Goal: Information Seeking & Learning: Learn about a topic

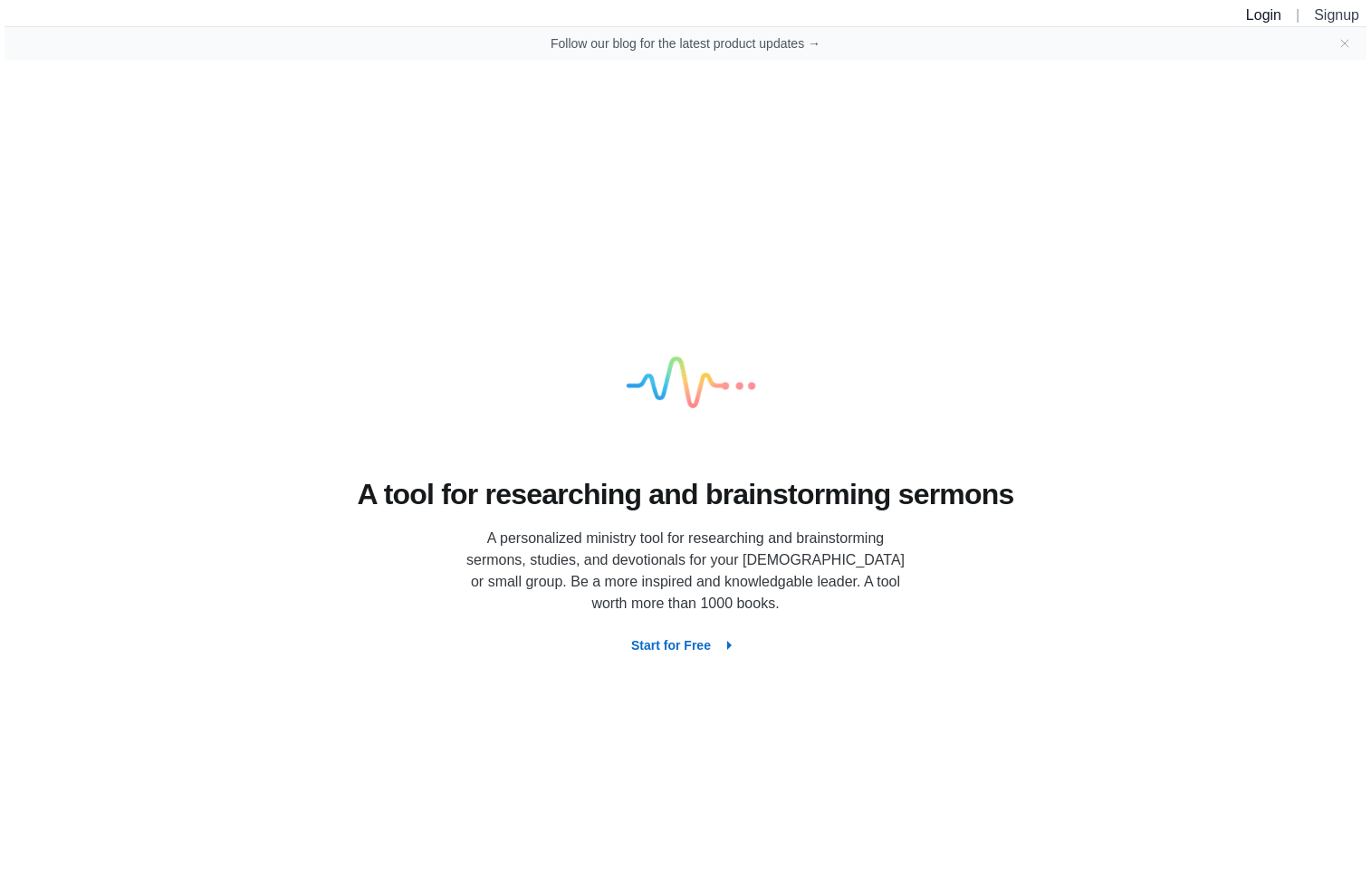
click at [1262, 17] on link "Login" at bounding box center [1264, 15] width 35 height 16
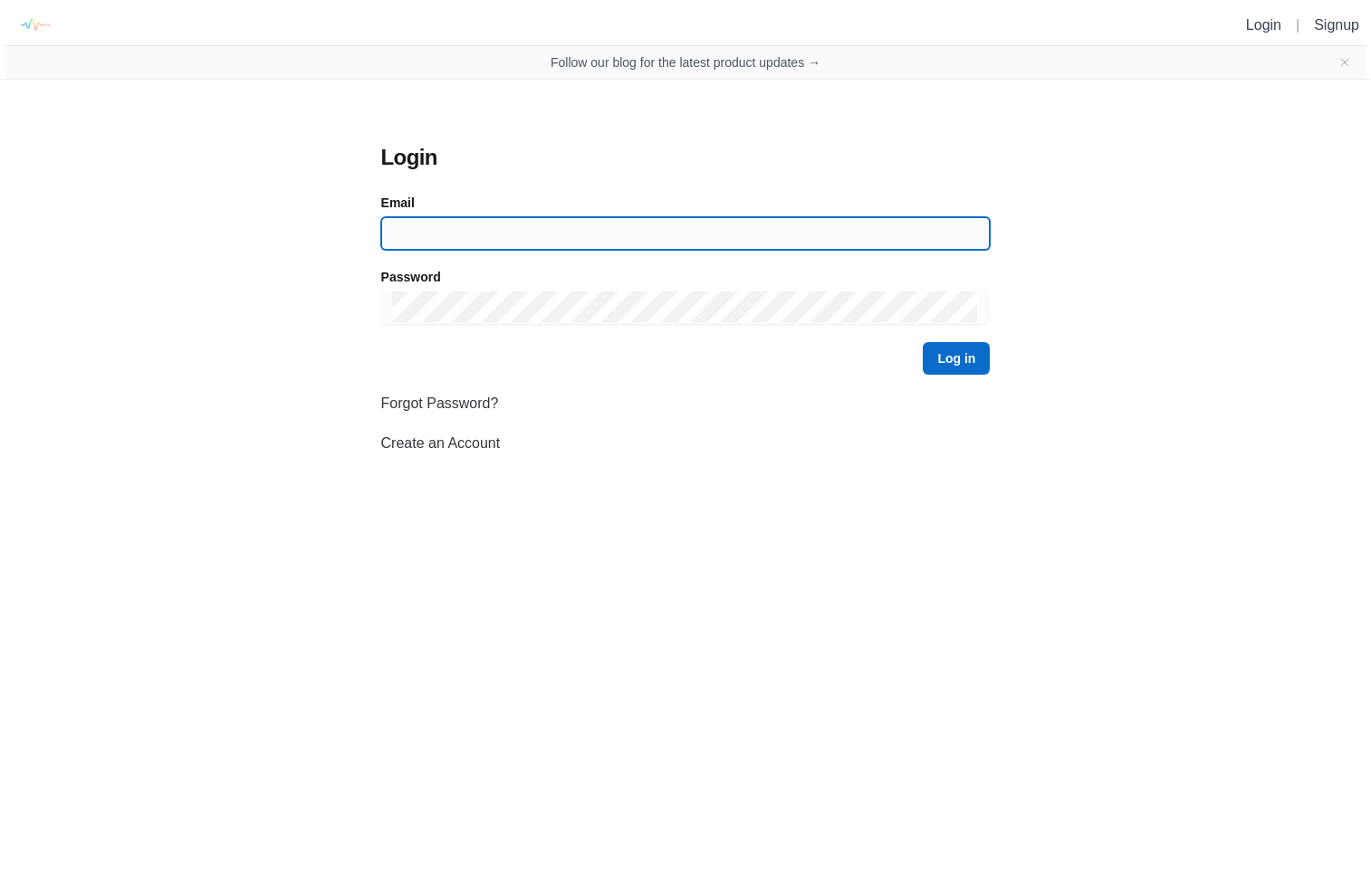
type input "[EMAIL_ADDRESS][DOMAIN_NAME]"
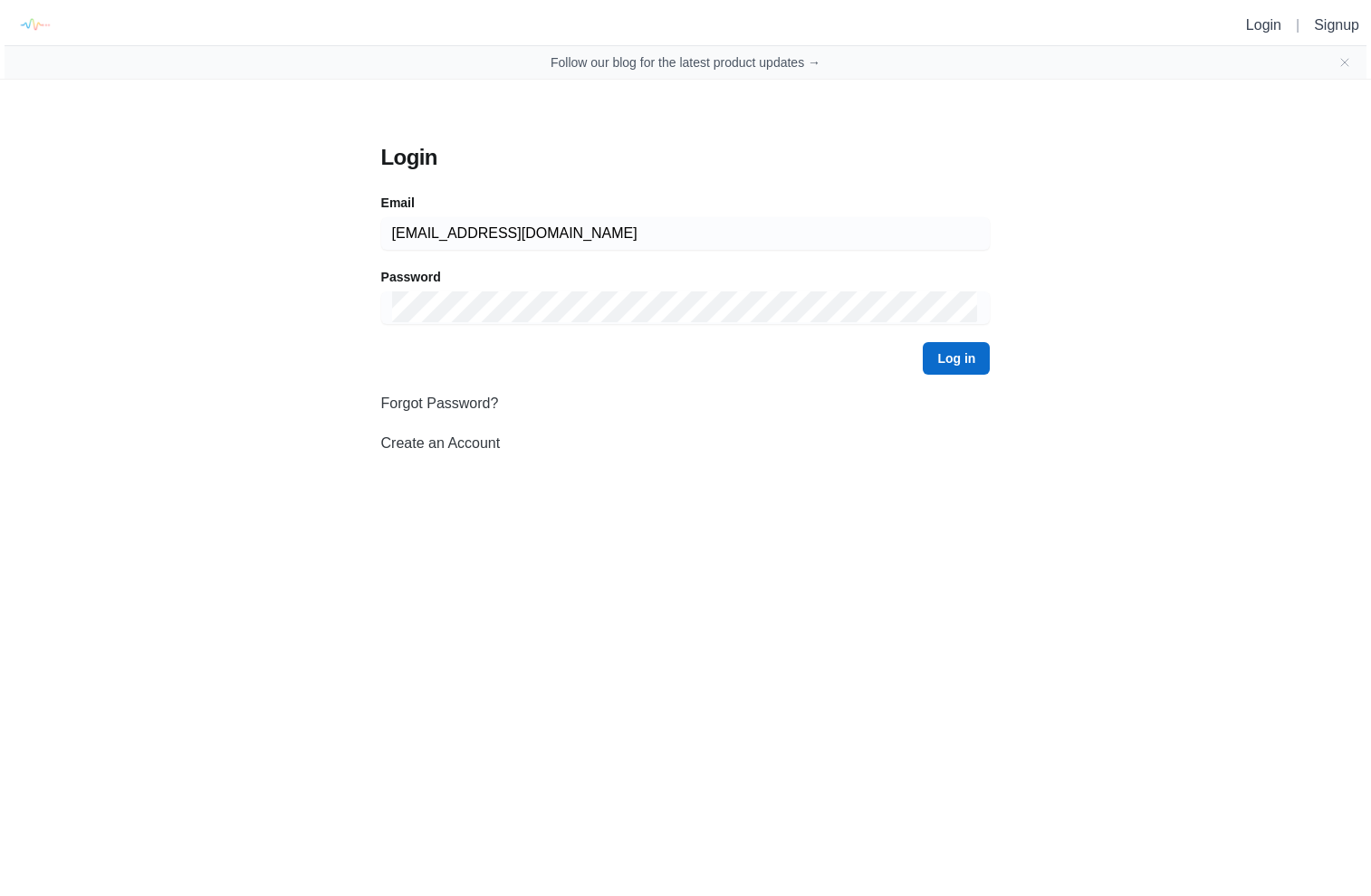
click at [912, 374] on div "Log in" at bounding box center [686, 358] width 610 height 32
click at [953, 365] on button "Log in" at bounding box center [956, 358] width 67 height 32
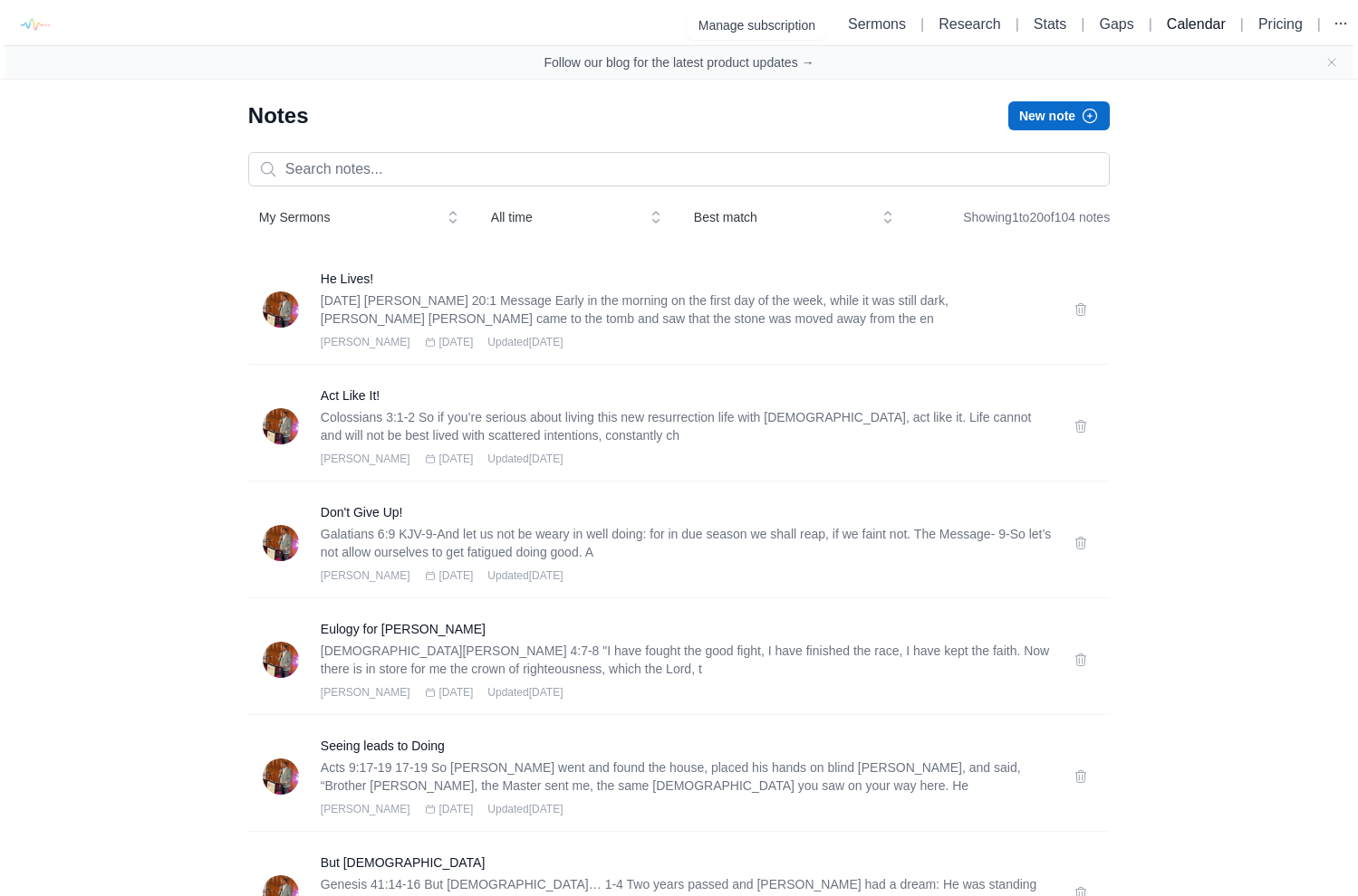
click at [1193, 27] on link "Calendar" at bounding box center [1197, 25] width 59 height 16
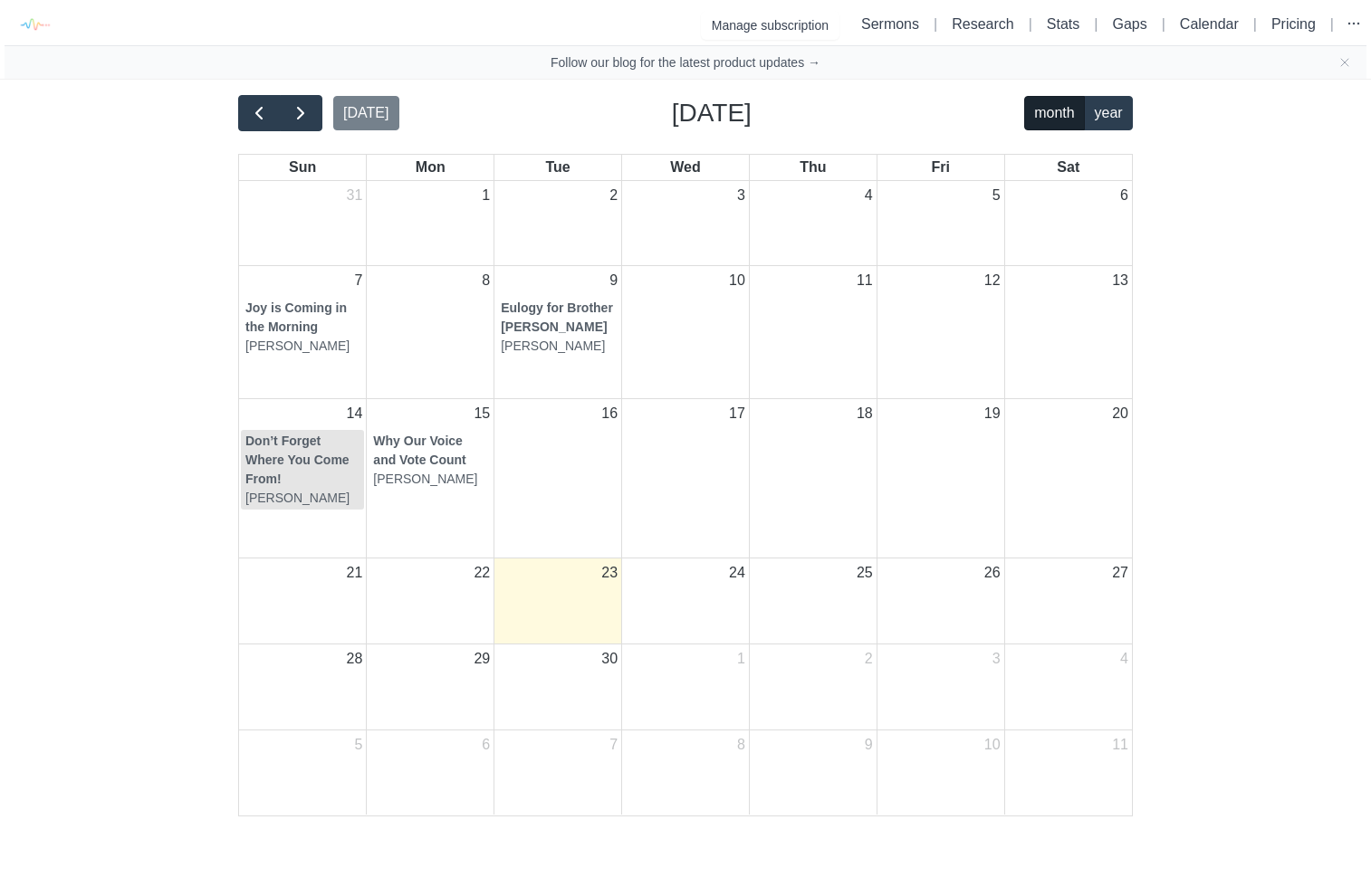
click at [263, 486] on strong "Don’t Forget Where You Come From!" at bounding box center [297, 459] width 104 height 52
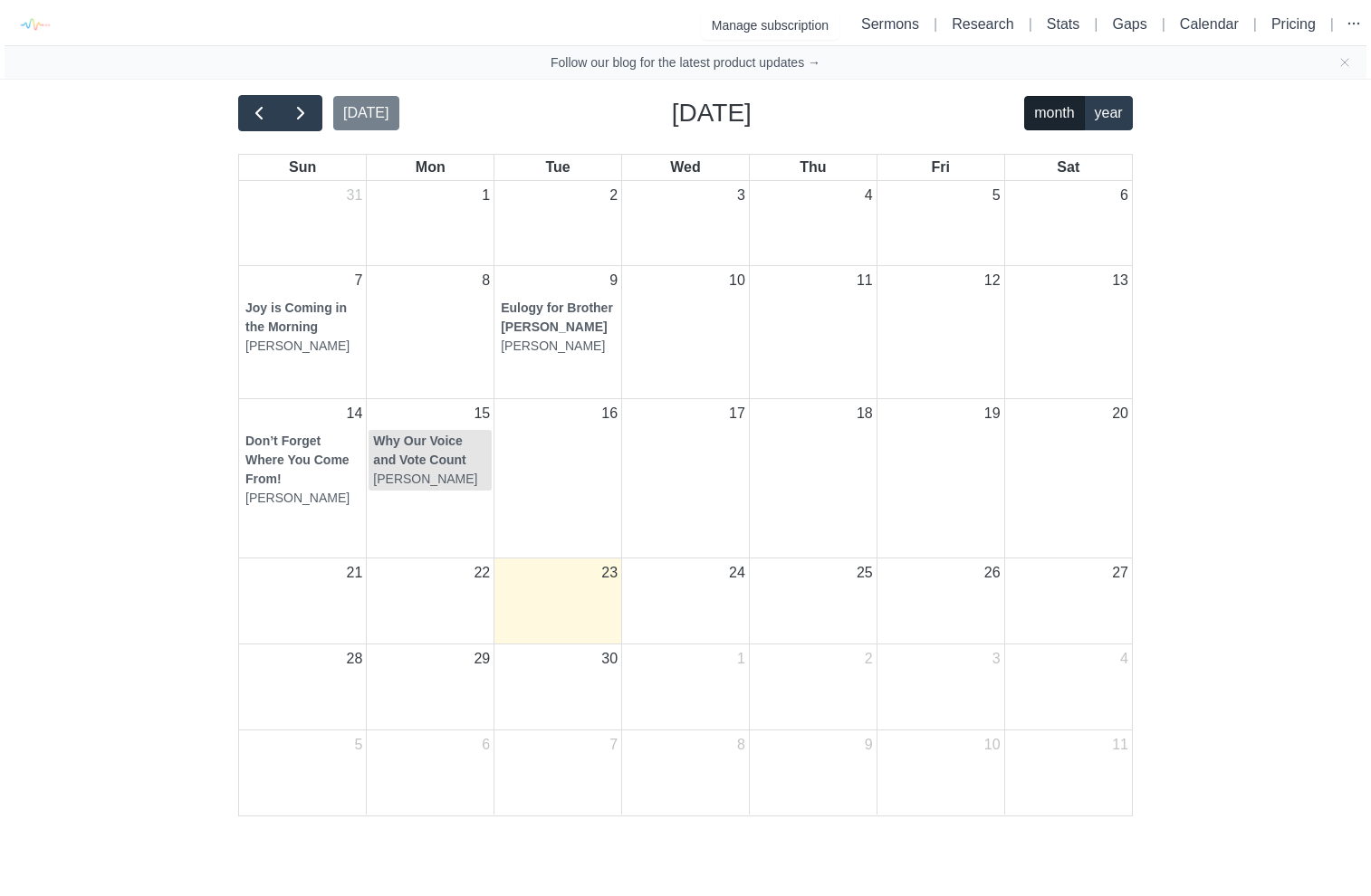
click at [435, 489] on span "[PERSON_NAME]" at bounding box center [425, 479] width 104 height 19
click at [527, 333] on strong "Eulogy for Brother [PERSON_NAME]" at bounding box center [557, 318] width 112 height 33
click at [261, 109] on span "button" at bounding box center [259, 113] width 22 height 22
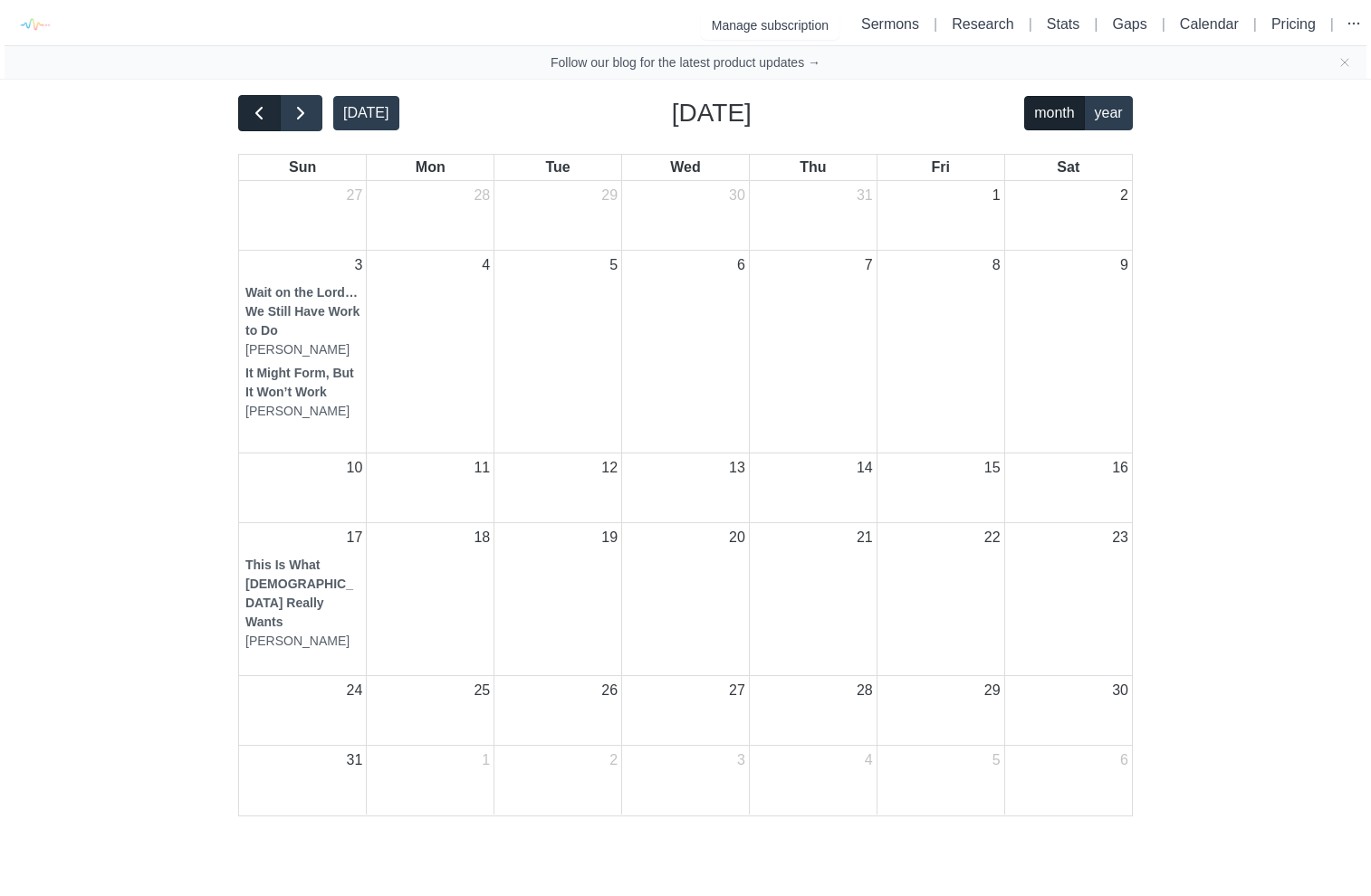
click at [261, 109] on span "button" at bounding box center [259, 113] width 22 height 22
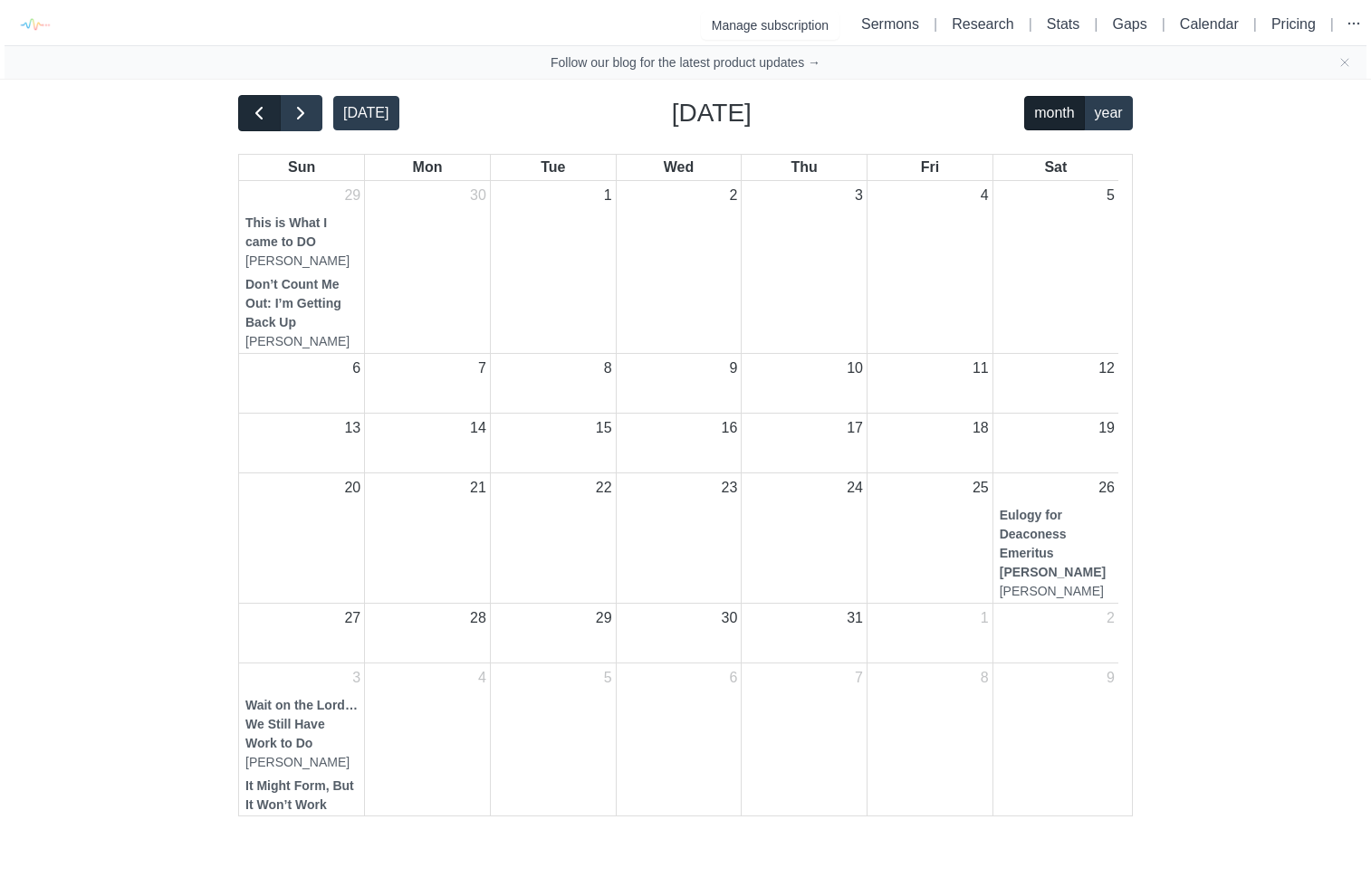
click at [261, 109] on span "button" at bounding box center [259, 113] width 22 height 22
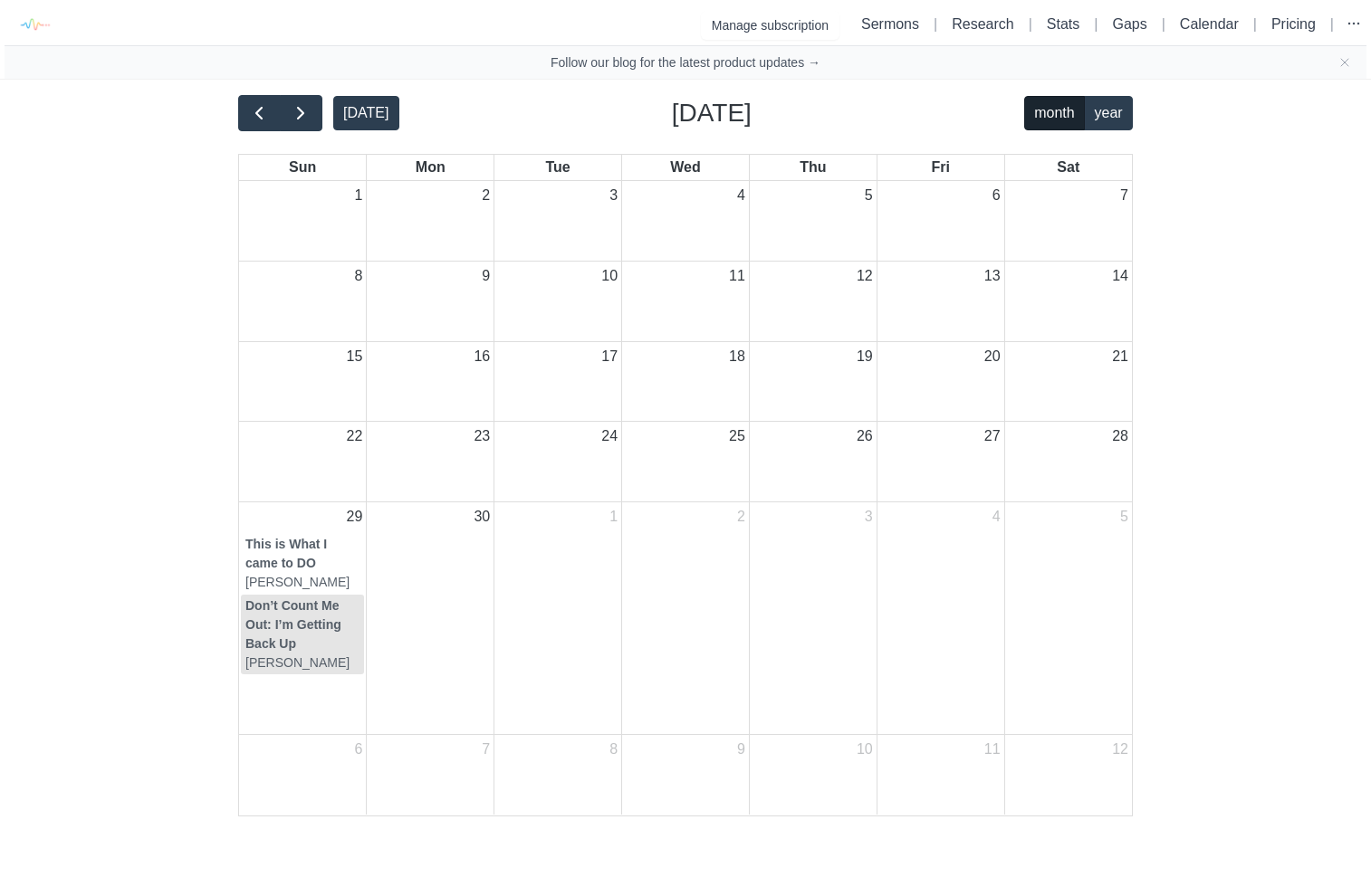
click at [278, 651] on strong "Don’t Count Me Out: I’m Getting Back Up" at bounding box center [293, 625] width 96 height 52
